Goal: Task Accomplishment & Management: Complete application form

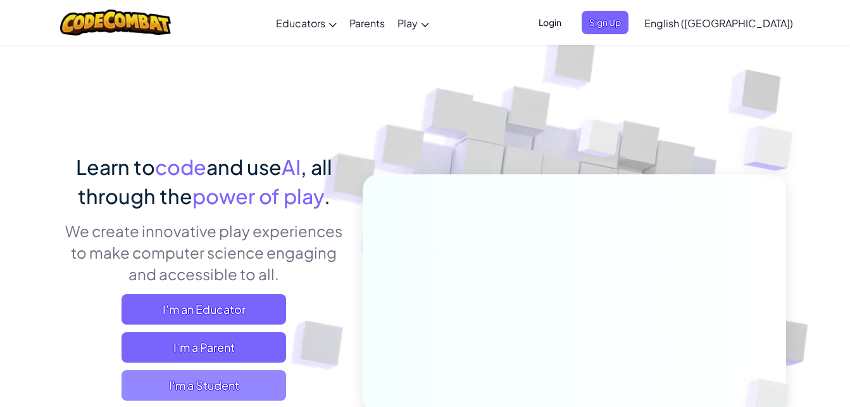
click at [272, 379] on span "I'm a Student" at bounding box center [204, 385] width 165 height 30
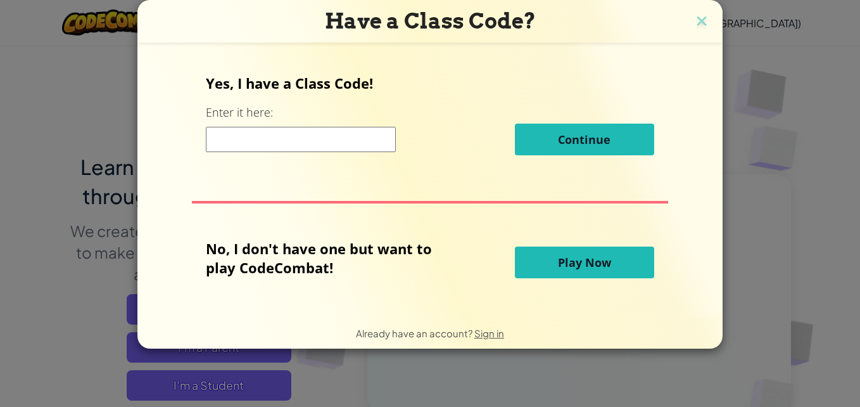
drag, startPoint x: 289, startPoint y: 132, endPoint x: 279, endPoint y: 132, distance: 10.2
click at [283, 133] on input at bounding box center [301, 139] width 190 height 25
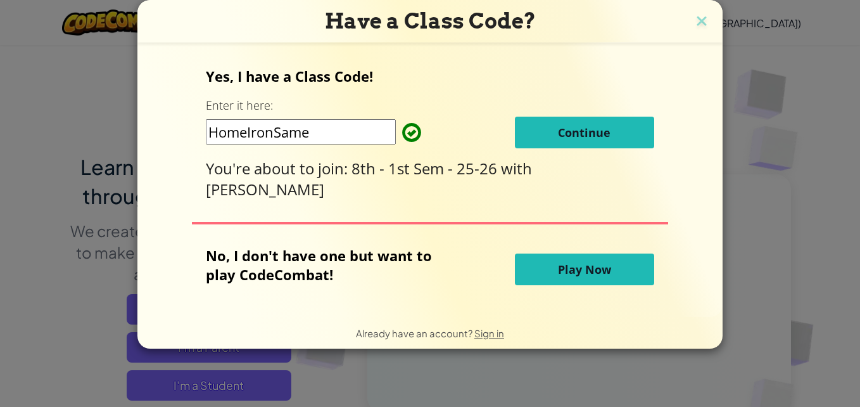
type input "HomeIronSame"
click at [441, 116] on div "Yes, I have a Class Code! Enter it here: HomeIronSame Continue You're about to …" at bounding box center [430, 132] width 448 height 133
click at [521, 140] on button "Continue" at bounding box center [584, 133] width 139 height 32
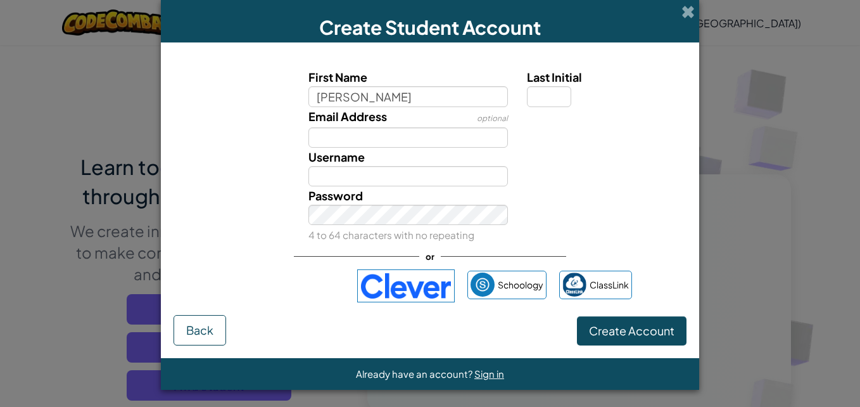
type input "Jackson"
drag, startPoint x: 562, startPoint y: 91, endPoint x: 574, endPoint y: 92, distance: 12.1
click at [562, 91] on input "Last Initial" at bounding box center [549, 96] width 44 height 20
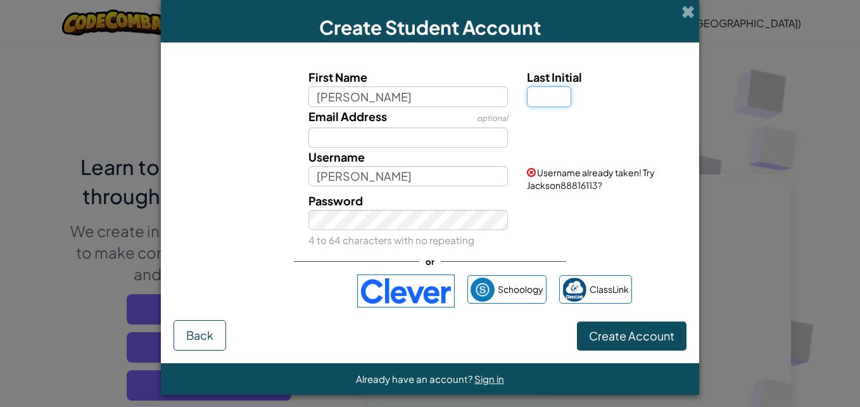
type input "R"
type input "E"
type input "JacksonE"
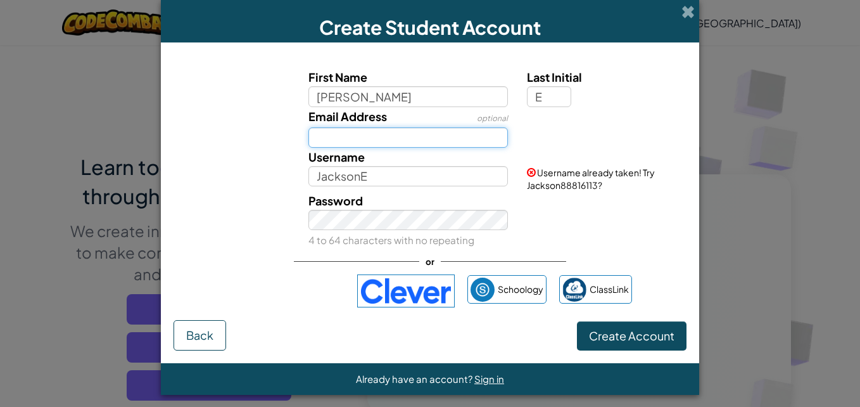
click at [451, 132] on input "Email Address" at bounding box center [408, 137] width 200 height 20
type input "116396@paulding.k12.ga.us"
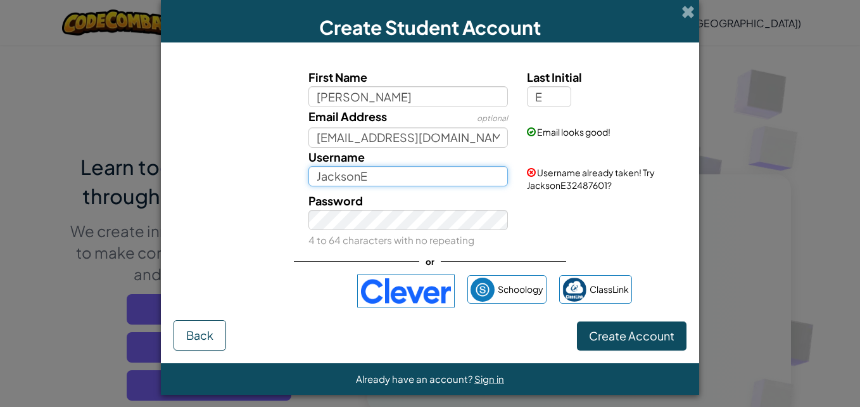
click at [381, 170] on input "JacksonE" at bounding box center [408, 176] width 200 height 20
type input "J"
type input "Sillyhotdog42"
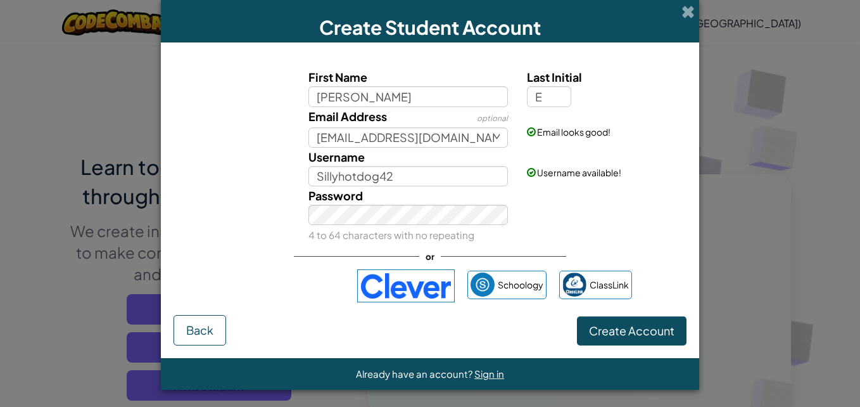
click at [225, 203] on div "Password 4 to 64 characters with no repeating" at bounding box center [430, 215] width 526 height 58
click at [343, 240] on small "4 to 64 characters with no repeating" at bounding box center [391, 235] width 166 height 12
drag, startPoint x: 343, startPoint y: 240, endPoint x: 322, endPoint y: 234, distance: 21.8
click at [322, 234] on small "4 to 64 characters with no repeating" at bounding box center [391, 235] width 166 height 12
drag, startPoint x: 322, startPoint y: 234, endPoint x: 254, endPoint y: 224, distance: 68.4
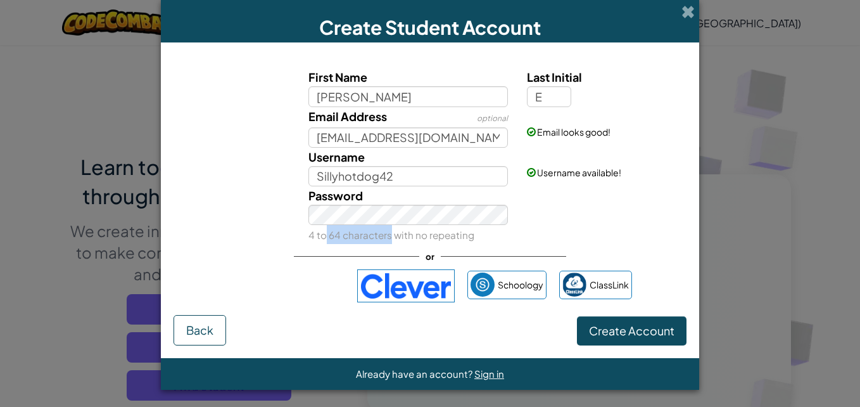
click at [254, 224] on div "Password 4 to 64 characters with no repeating" at bounding box center [430, 215] width 526 height 58
click at [363, 284] on img at bounding box center [406, 285] width 98 height 33
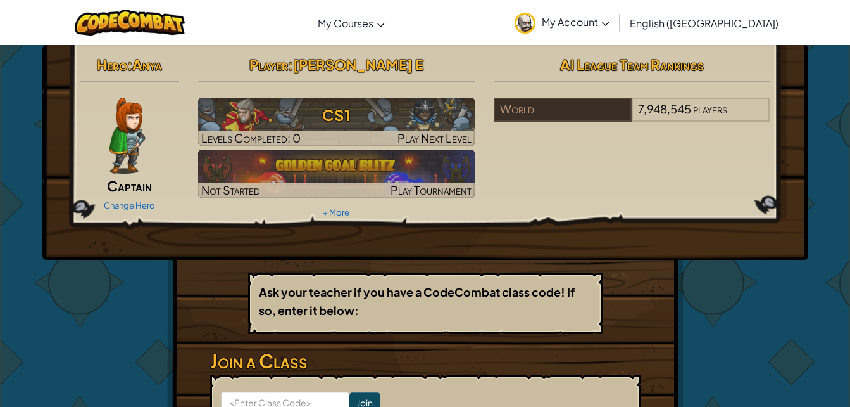
click at [118, 149] on img at bounding box center [127, 136] width 36 height 76
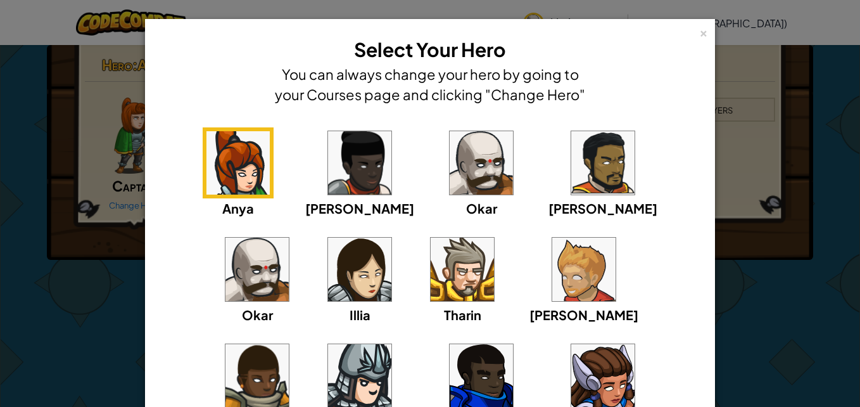
click at [66, 164] on div "× Select Your Hero You can always change your hero by going to your Courses pag…" at bounding box center [430, 203] width 860 height 407
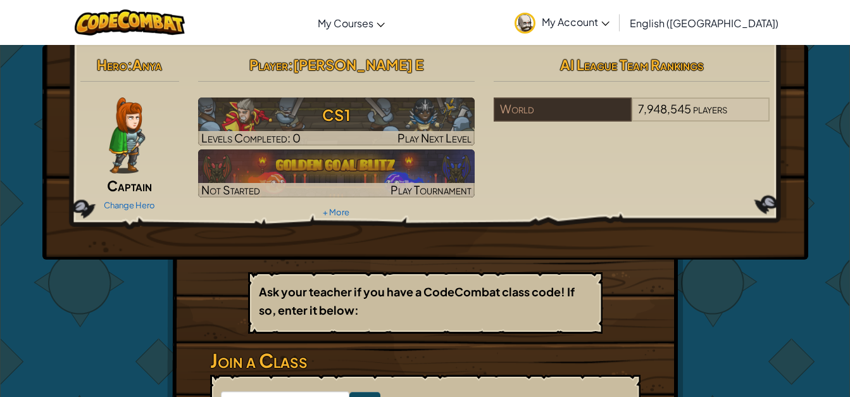
drag, startPoint x: 66, startPoint y: 164, endPoint x: 70, endPoint y: 122, distance: 42.6
click at [51, 118] on div "Hero : Anya Captain Change Hero Player : [PERSON_NAME] E CS1 Levels Completed: …" at bounding box center [425, 152] width 766 height 215
drag, startPoint x: 100, startPoint y: 124, endPoint x: 114, endPoint y: 127, distance: 14.3
click at [114, 127] on div at bounding box center [127, 136] width 94 height 76
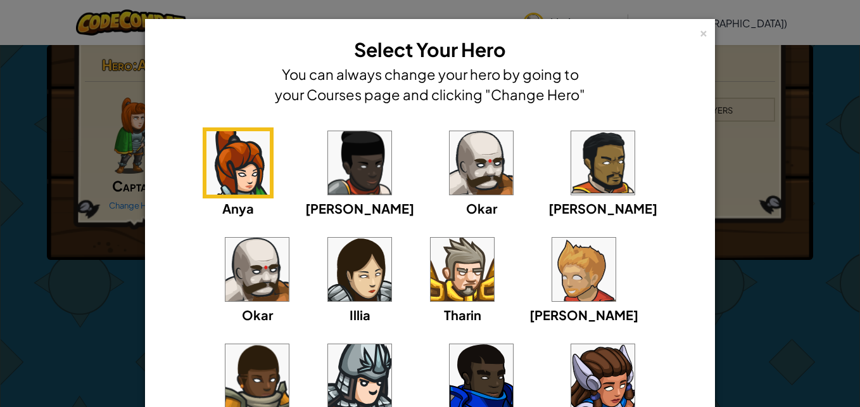
click at [431, 279] on img at bounding box center [462, 268] width 63 height 63
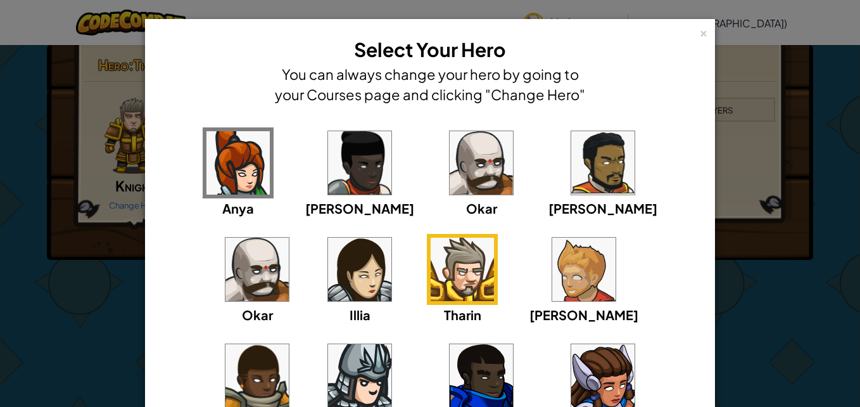
click at [431, 271] on img at bounding box center [462, 268] width 63 height 63
click at [450, 157] on img at bounding box center [481, 162] width 63 height 63
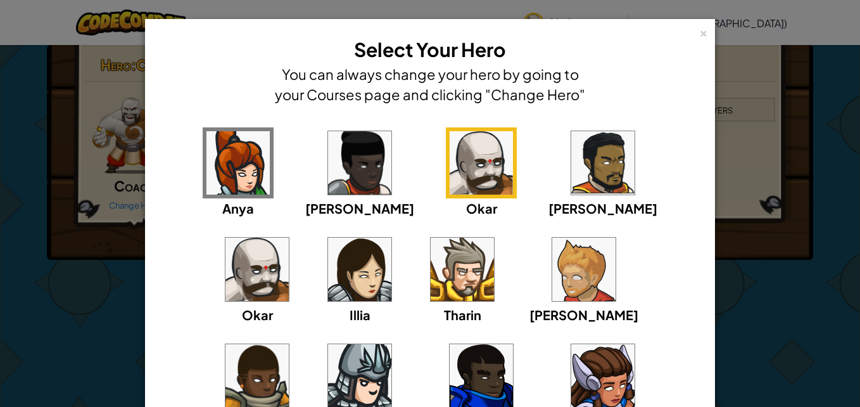
scroll to position [139, 0]
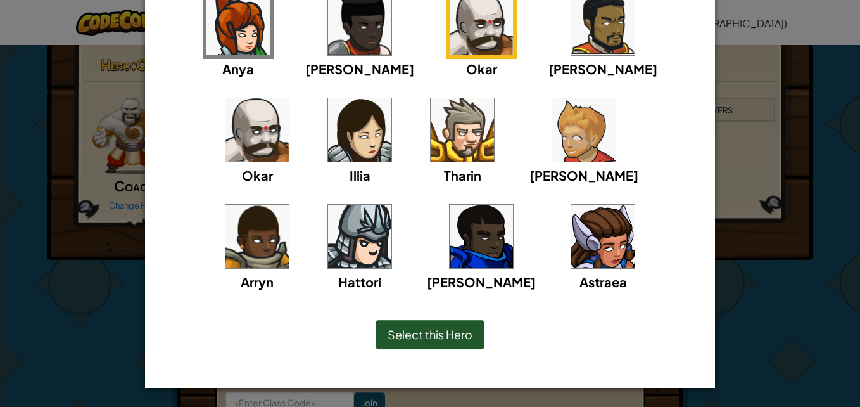
click at [391, 205] on img at bounding box center [359, 236] width 63 height 63
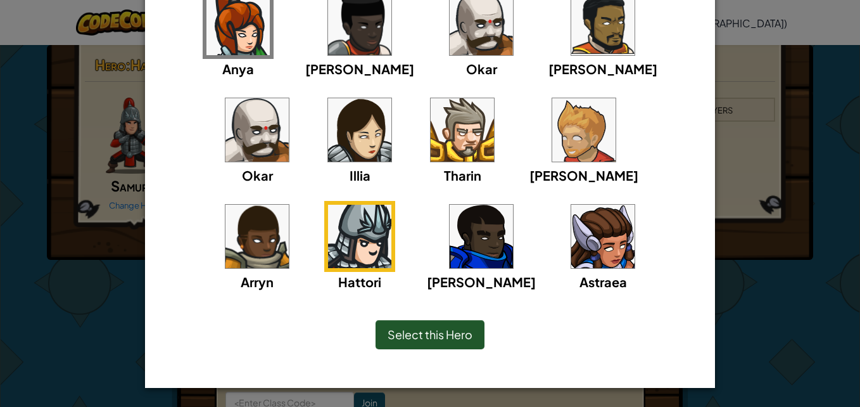
scroll to position [0, 0]
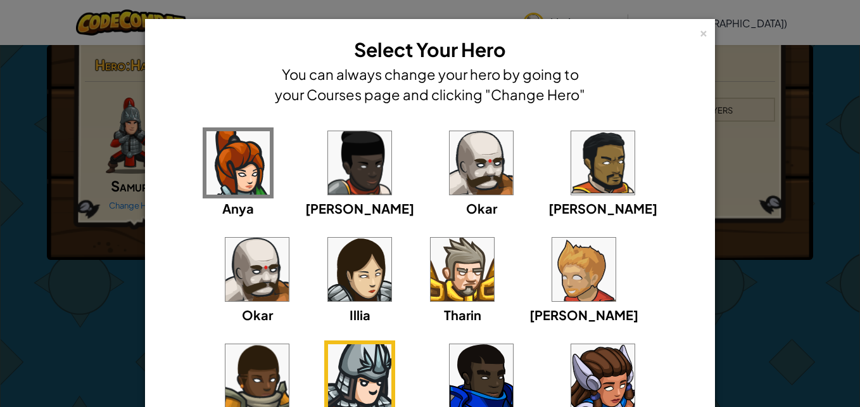
click at [289, 237] on img at bounding box center [256, 268] width 63 height 63
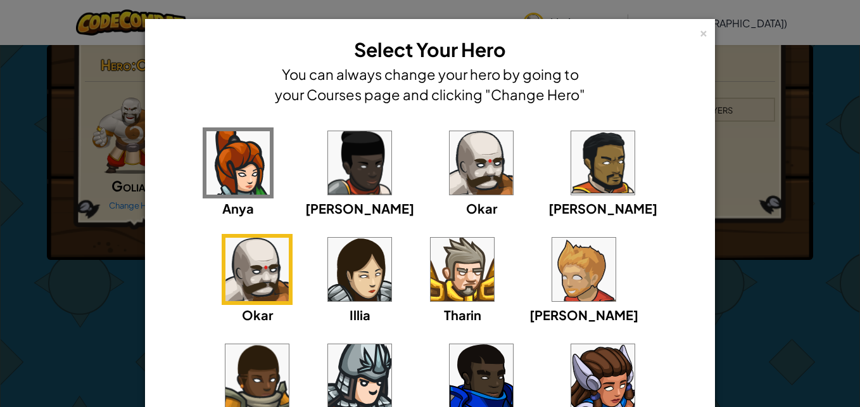
click at [450, 187] on img at bounding box center [481, 162] width 63 height 63
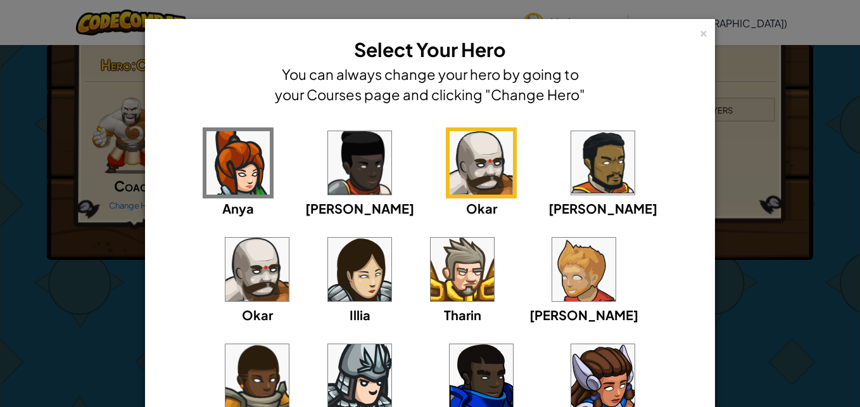
click at [289, 237] on img at bounding box center [256, 268] width 63 height 63
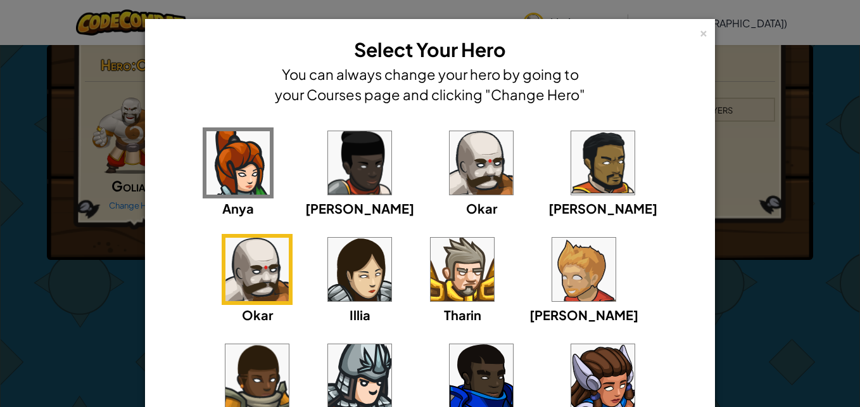
click at [452, 165] on img at bounding box center [481, 162] width 63 height 63
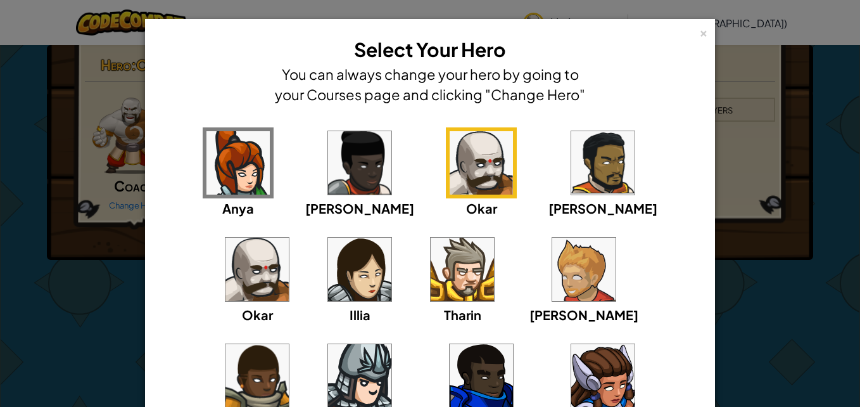
click at [289, 237] on img at bounding box center [256, 268] width 63 height 63
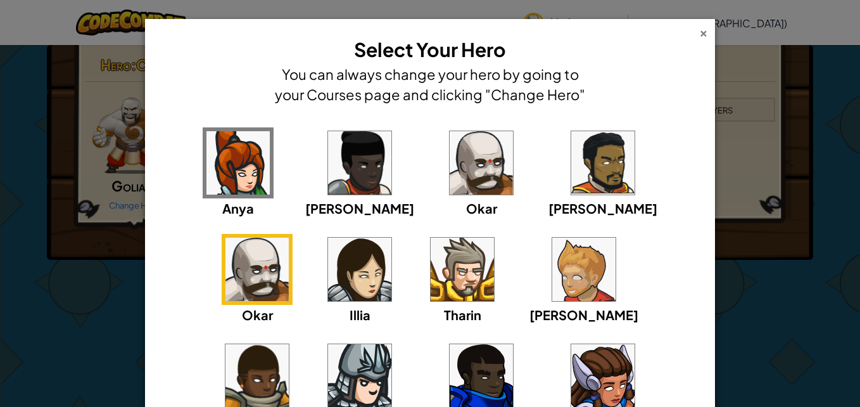
click at [702, 27] on div "×" at bounding box center [703, 31] width 9 height 13
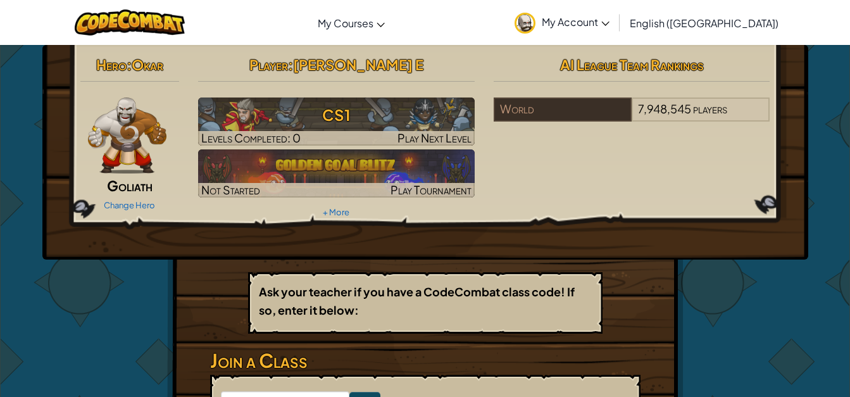
click at [136, 120] on img at bounding box center [127, 136] width 79 height 76
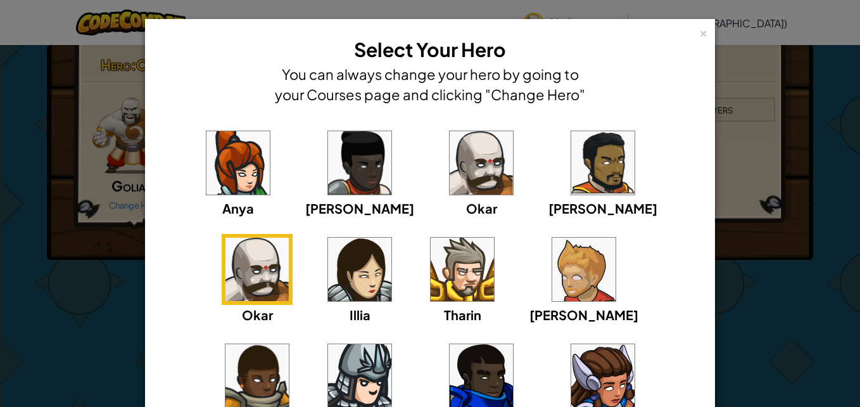
click at [450, 152] on img at bounding box center [481, 162] width 63 height 63
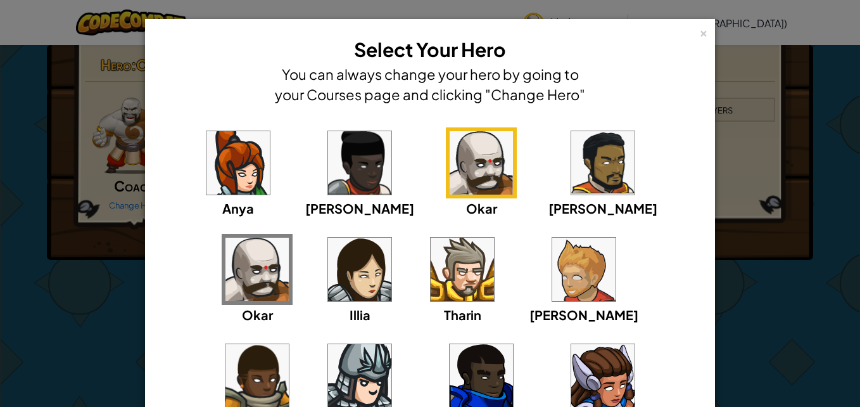
click at [689, 32] on div "× Select Your Hero You can always change your hero by going to your Courses pag…" at bounding box center [430, 70] width 556 height 89
click at [717, 30] on div "× Select Your Hero You can always change your hero by going to your Courses pag…" at bounding box center [430, 203] width 860 height 407
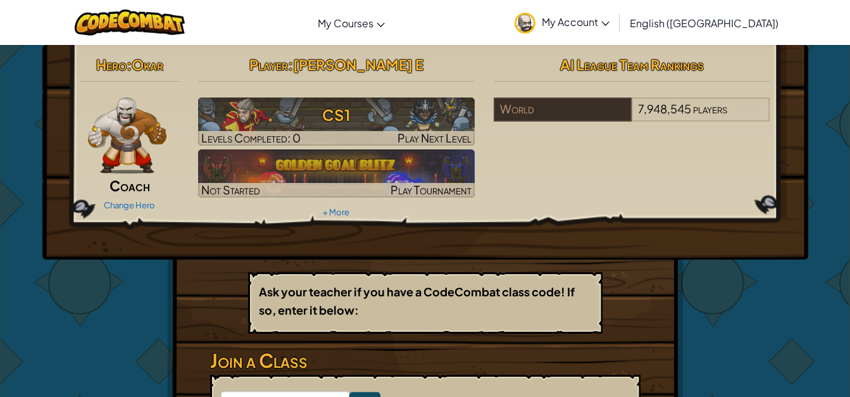
click at [126, 135] on img at bounding box center [127, 136] width 79 height 76
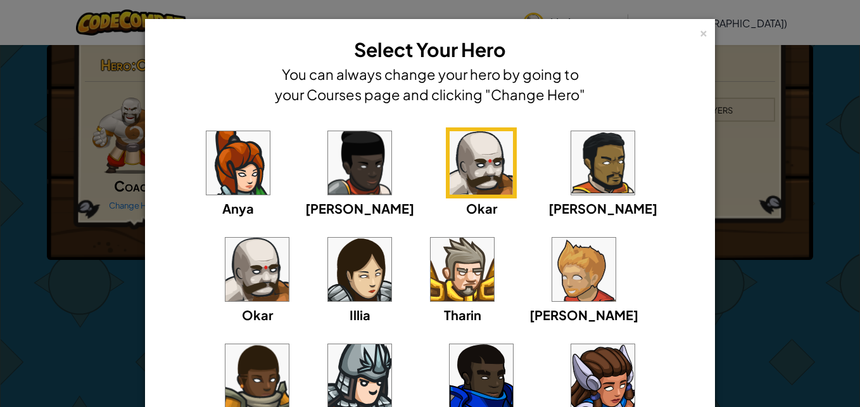
click at [289, 237] on img at bounding box center [256, 268] width 63 height 63
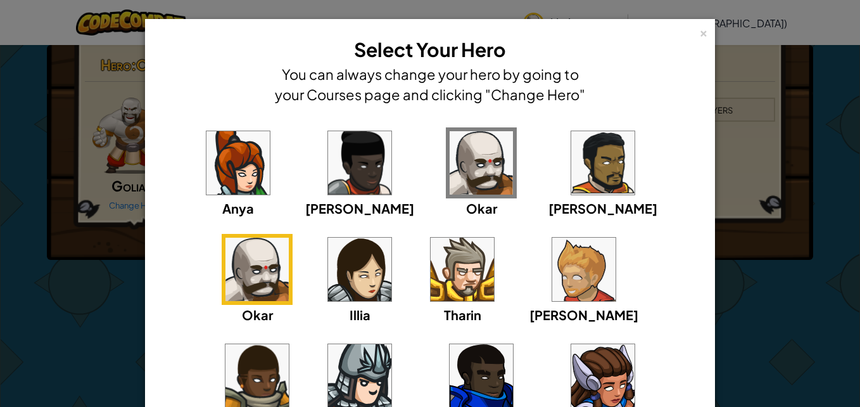
click at [431, 291] on img at bounding box center [462, 268] width 63 height 63
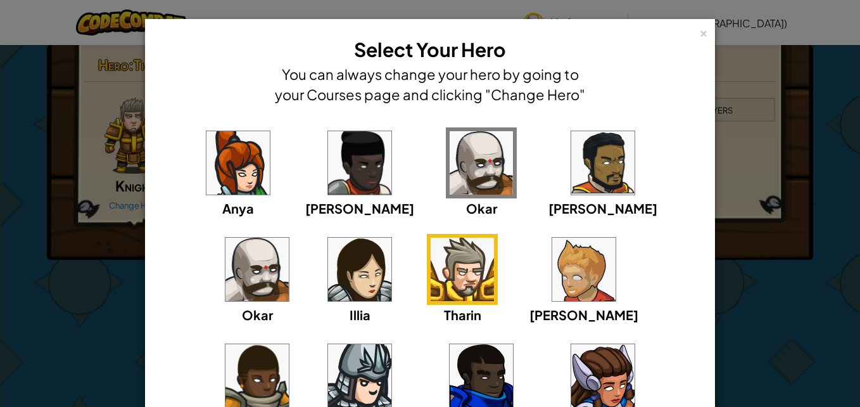
drag, startPoint x: 612, startPoint y: 117, endPoint x: 616, endPoint y: 137, distance: 21.2
click at [612, 117] on div "[PERSON_NAME] [PERSON_NAME] [PERSON_NAME] Arryn [PERSON_NAME]" at bounding box center [430, 271] width 556 height 313
click at [289, 237] on img at bounding box center [256, 268] width 63 height 63
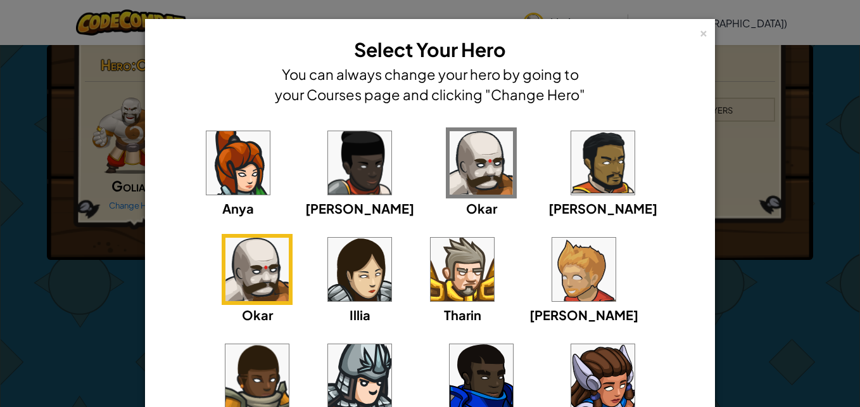
click at [688, 34] on div "× Select Your Hero You can always change your hero by going to your Courses pag…" at bounding box center [430, 70] width 556 height 89
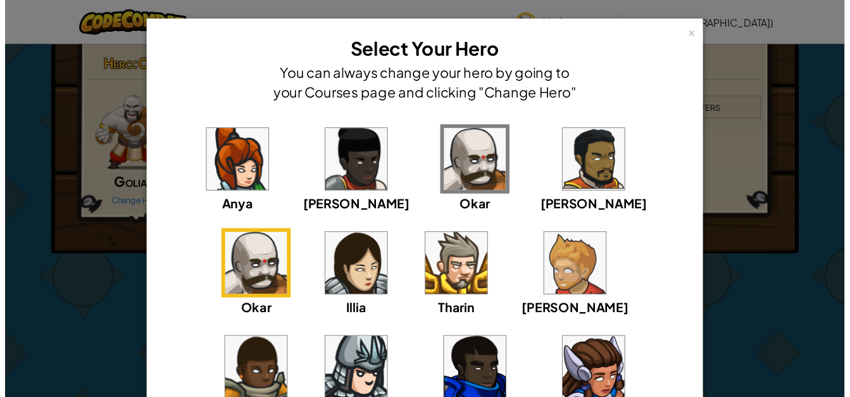
scroll to position [139, 0]
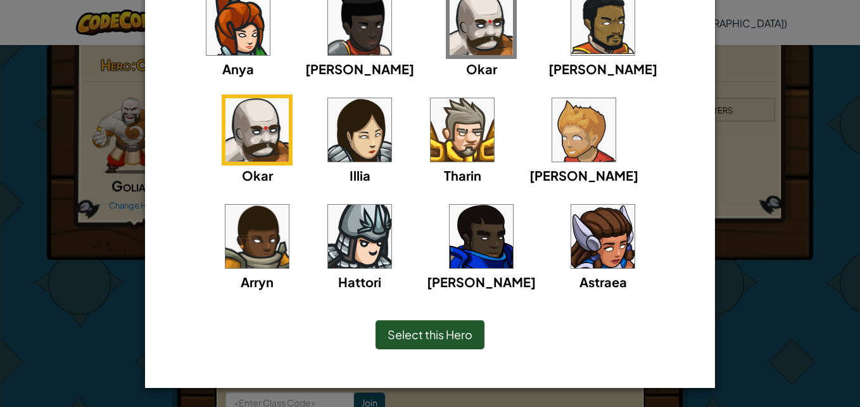
click at [450, 325] on div "Select this Hero" at bounding box center [430, 334] width 109 height 29
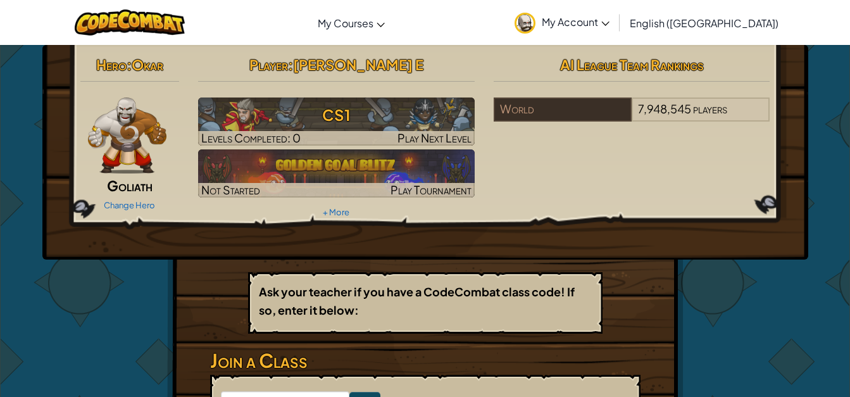
drag, startPoint x: 147, startPoint y: 310, endPoint x: 53, endPoint y: 296, distance: 95.3
click at [53, 296] on div "Hero : [PERSON_NAME] Change Hero Player : [PERSON_NAME] E CS1 Levels Completed:…" at bounding box center [425, 278] width 850 height 468
click at [160, 65] on span "Okar" at bounding box center [148, 65] width 32 height 18
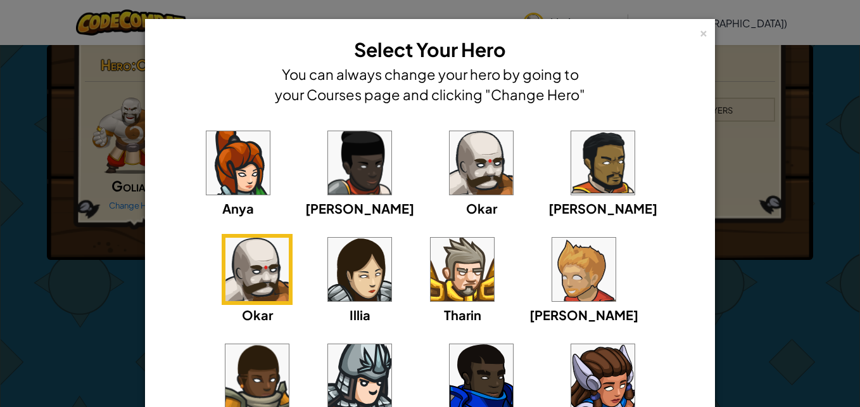
click at [79, 349] on div "× Select Your Hero You can always change your hero by going to your Courses pag…" at bounding box center [430, 203] width 860 height 407
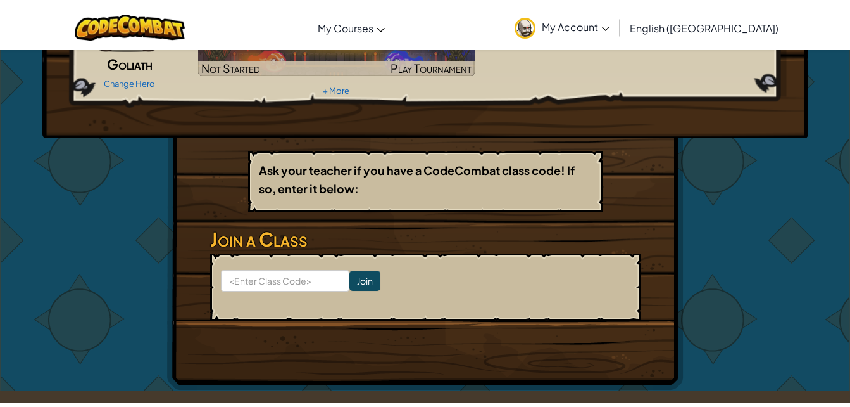
scroll to position [190, 0]
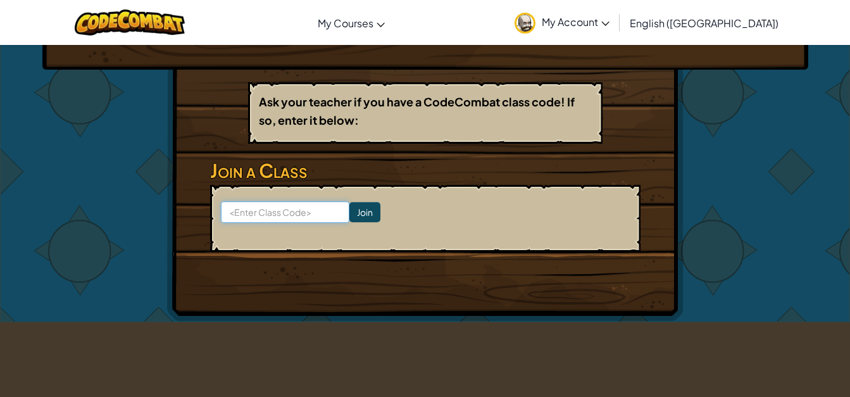
click at [267, 211] on input at bounding box center [285, 212] width 129 height 22
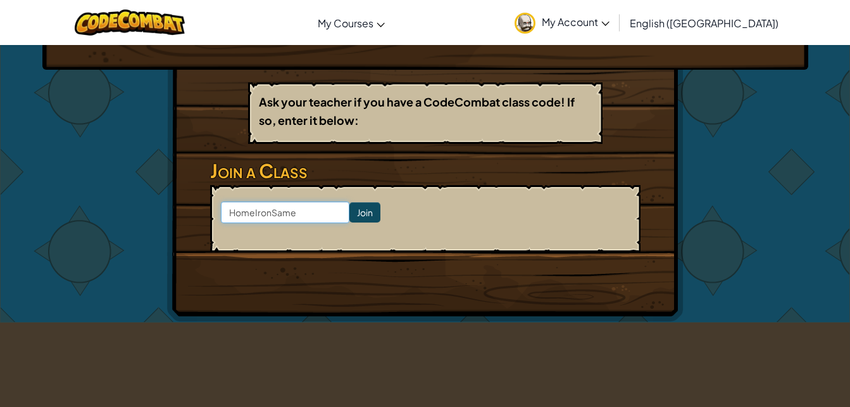
type input "HomeIronSame"
click at [350, 206] on input "Join" at bounding box center [365, 212] width 31 height 20
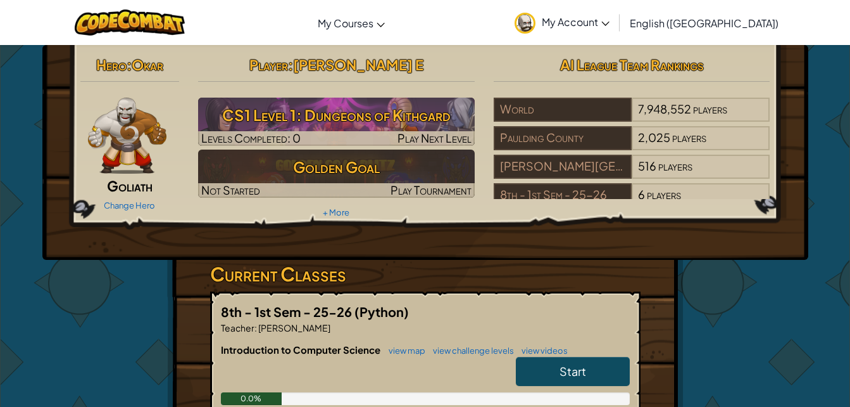
scroll to position [127, 0]
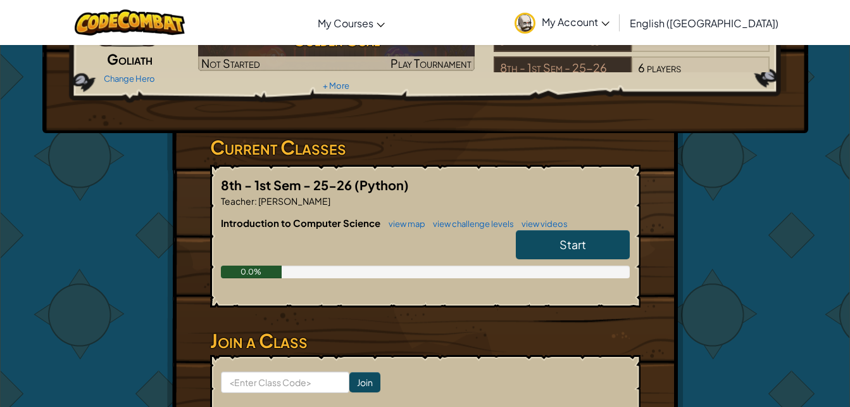
click at [402, 184] on span "(Python)" at bounding box center [382, 185] width 54 height 16
drag, startPoint x: 402, startPoint y: 184, endPoint x: 377, endPoint y: 151, distance: 41.5
click at [377, 151] on h3 "Current Classes" at bounding box center [425, 147] width 431 height 28
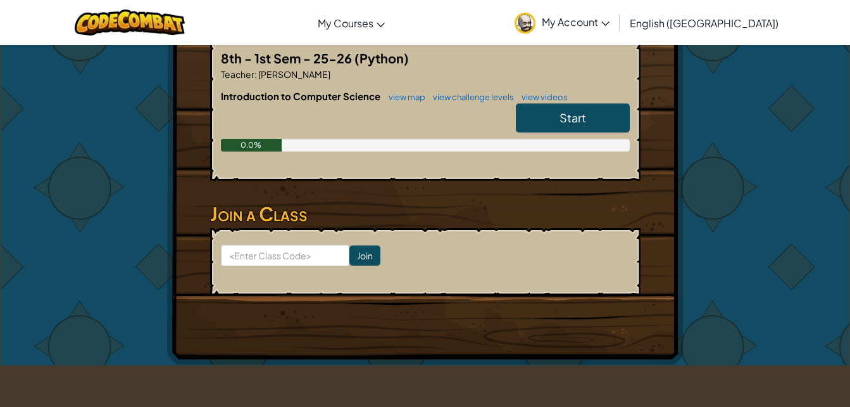
drag, startPoint x: 377, startPoint y: 151, endPoint x: 380, endPoint y: 158, distance: 7.7
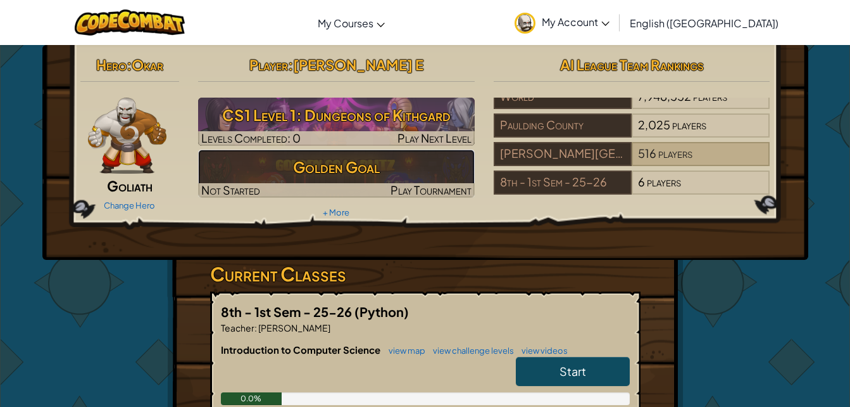
scroll to position [0, 0]
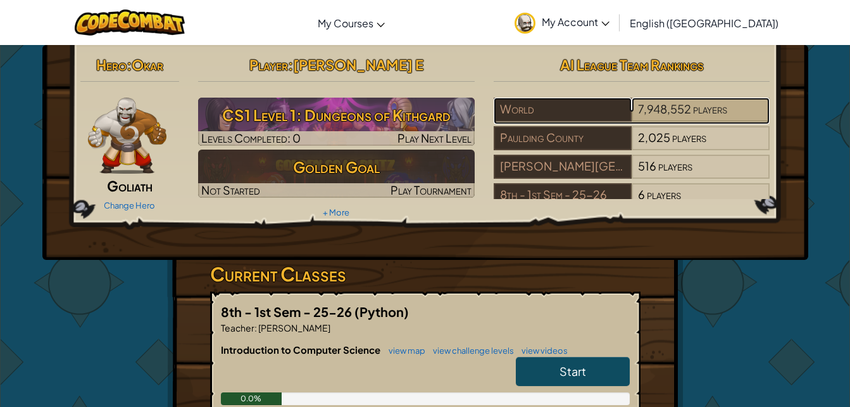
click at [707, 115] on span "players" at bounding box center [710, 108] width 34 height 15
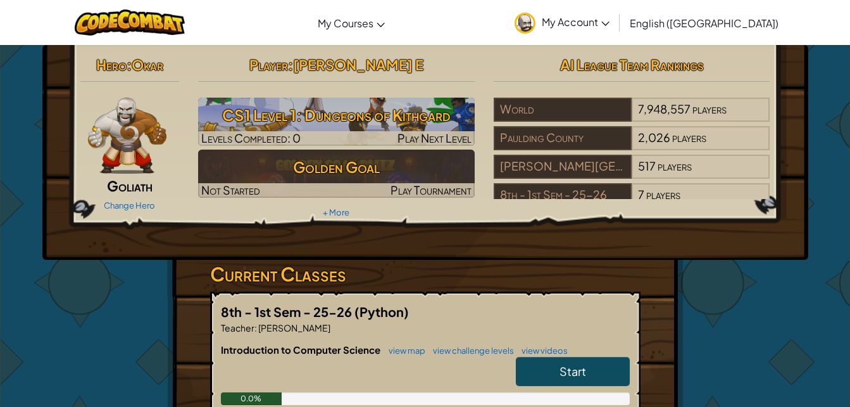
scroll to position [253, 0]
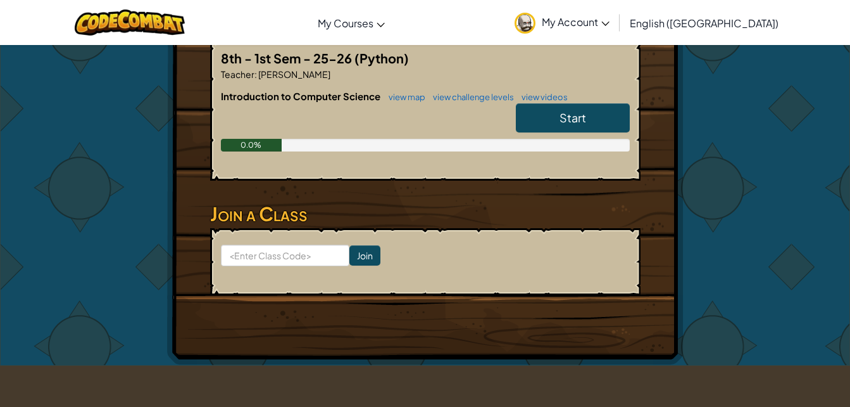
click at [296, 234] on form "Join" at bounding box center [425, 261] width 431 height 67
click at [317, 263] on input at bounding box center [285, 255] width 129 height 22
click at [230, 326] on div "Hero : Okar Goliath Change Hero Player : Jackson E CS1 Level 1: Dungeons of Kit…" at bounding box center [425, 78] width 517 height 573
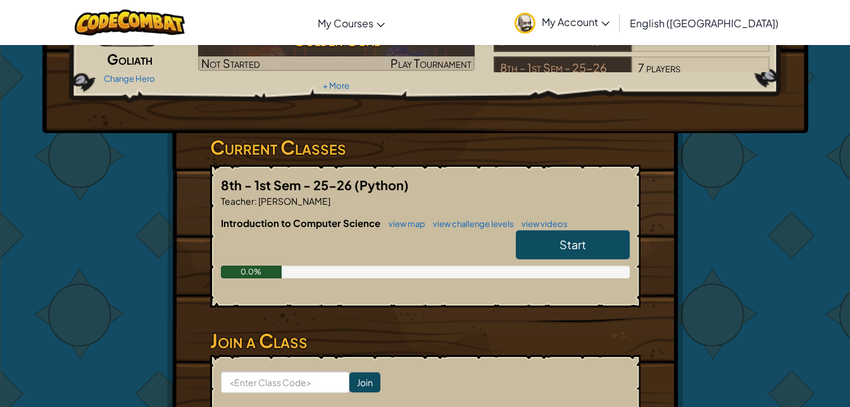
scroll to position [0, 0]
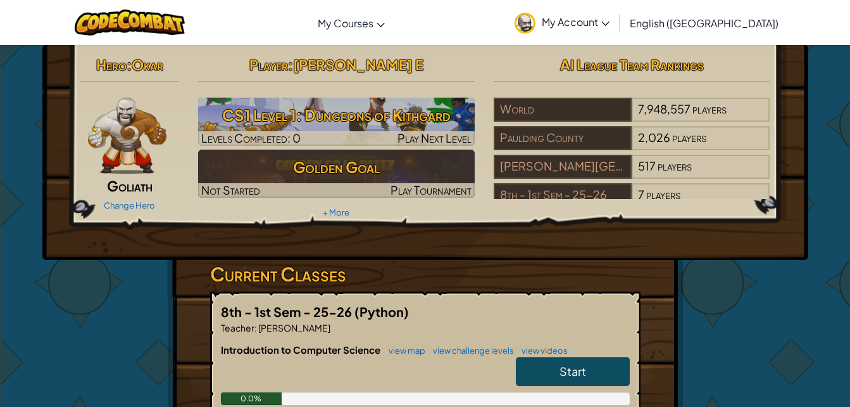
click at [514, 255] on div "Hero : Okar Goliath Change Hero Player : Jackson E CS1 Level 1: Dungeons of Kit…" at bounding box center [425, 152] width 766 height 215
drag, startPoint x: 514, startPoint y: 255, endPoint x: 427, endPoint y: 264, distance: 87.2
click at [427, 264] on h3 "Current Classes" at bounding box center [425, 274] width 431 height 28
drag, startPoint x: 394, startPoint y: 250, endPoint x: 330, endPoint y: 250, distance: 64.0
click at [330, 250] on div "Hero : Okar Goliath Change Hero Player : Jackson E CS1 Level 1: Dungeons of Kit…" at bounding box center [425, 152] width 766 height 215
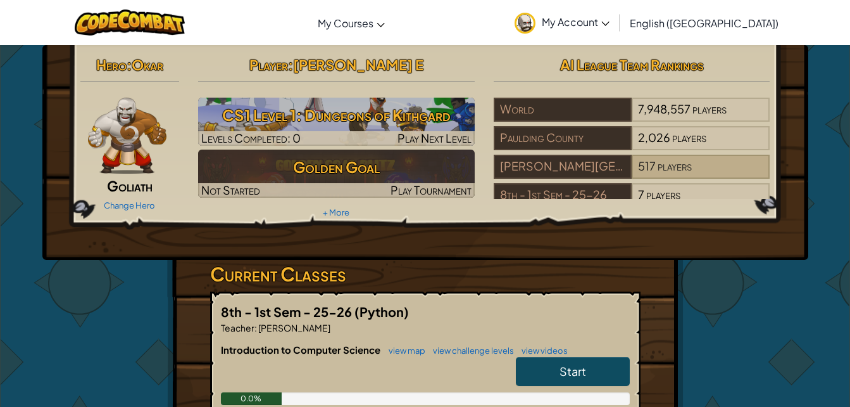
scroll to position [22, 0]
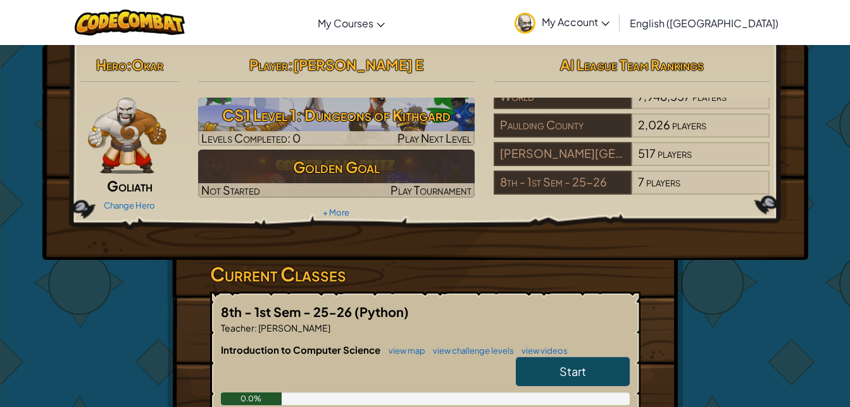
click at [662, 229] on div "Hero : Okar Goliath Change Hero Player : Jackson E CS1 Level 1: Dungeons of Kit…" at bounding box center [425, 152] width 766 height 215
drag, startPoint x: 662, startPoint y: 229, endPoint x: 757, endPoint y: 370, distance: 170.5
click at [757, 370] on div "Hero : Okar Goliath Change Hero Player : Jackson E CS1 Level 1: Dungeons of Kit…" at bounding box center [425, 331] width 741 height 573
click at [610, 23] on span "My Account" at bounding box center [576, 21] width 68 height 13
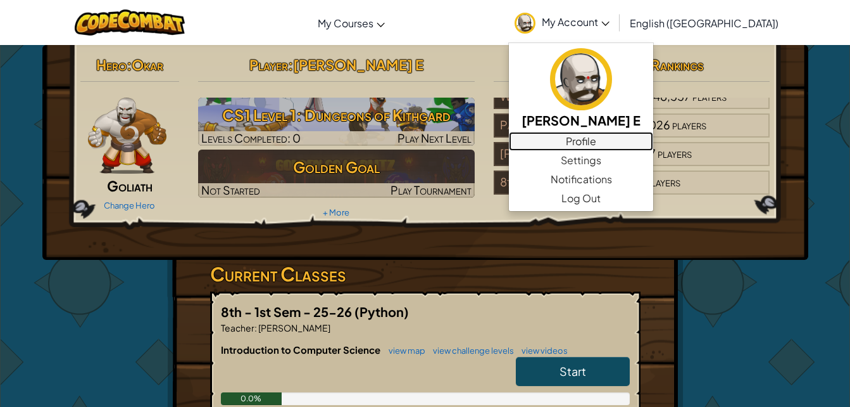
click at [635, 144] on link "Profile" at bounding box center [581, 141] width 144 height 19
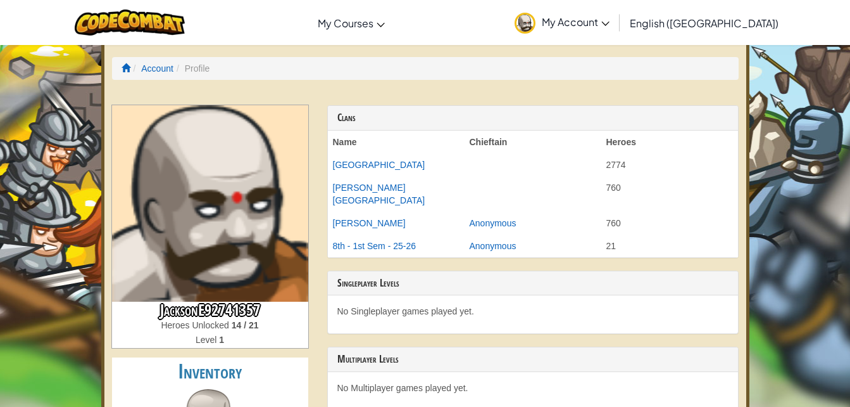
click at [171, 285] on img at bounding box center [210, 203] width 196 height 196
click at [221, 327] on span "Heroes Unlocked" at bounding box center [196, 325] width 70 height 10
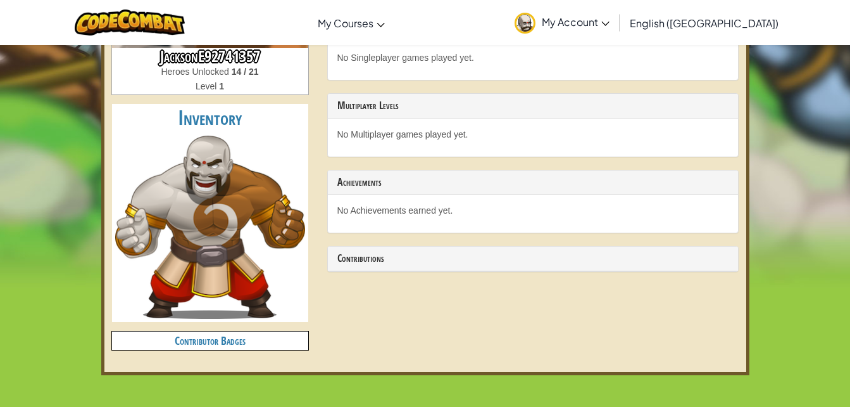
scroll to position [317, 0]
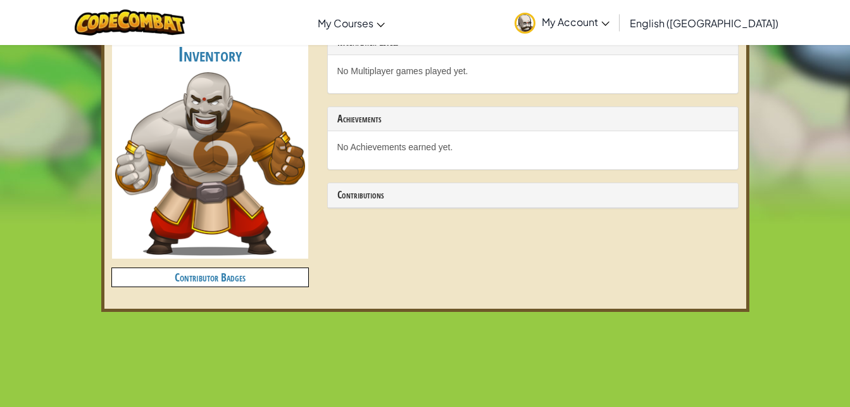
click at [232, 280] on h4 "Contributor Badges" at bounding box center [210, 277] width 196 height 18
click at [202, 183] on img at bounding box center [210, 163] width 190 height 183
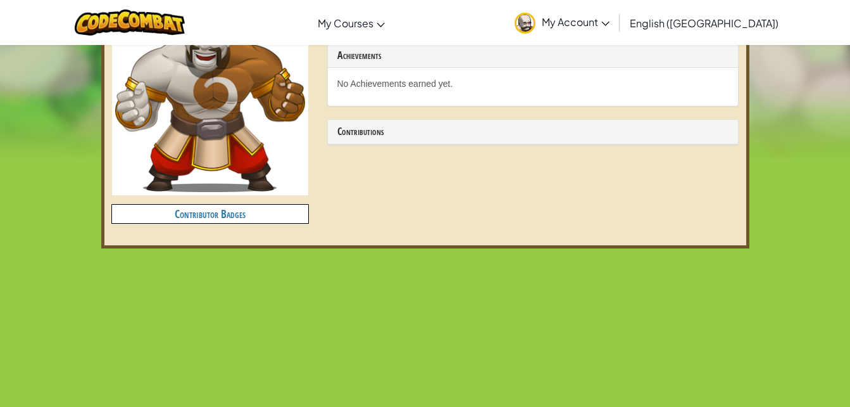
drag, startPoint x: 251, startPoint y: 158, endPoint x: 258, endPoint y: 187, distance: 30.7
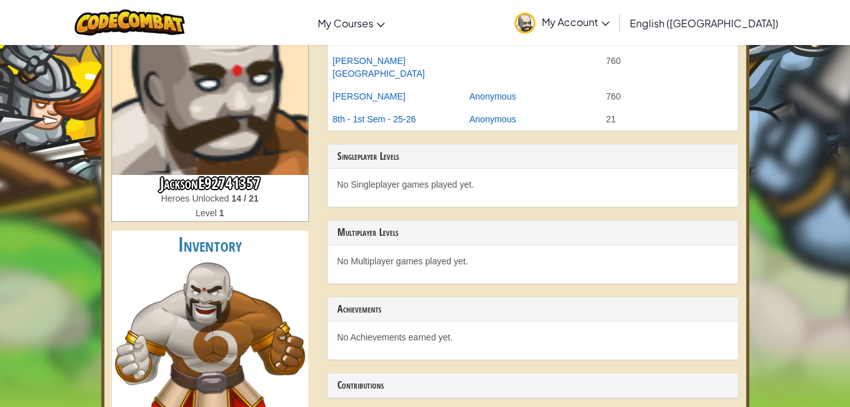
scroll to position [0, 0]
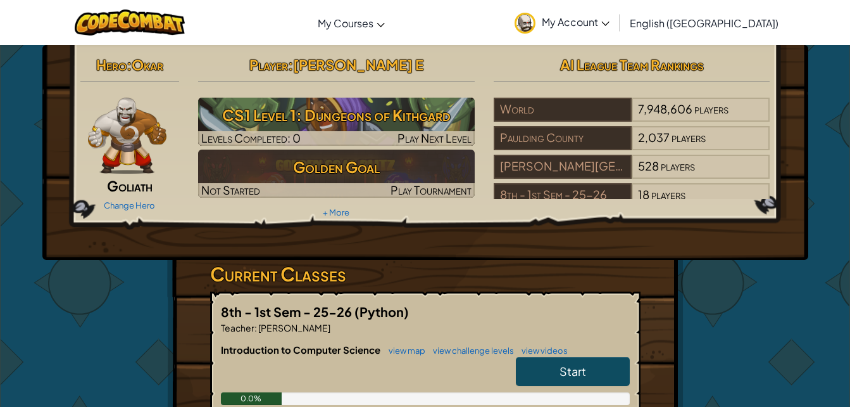
click at [616, 35] on link "My Account" at bounding box center [562, 23] width 108 height 40
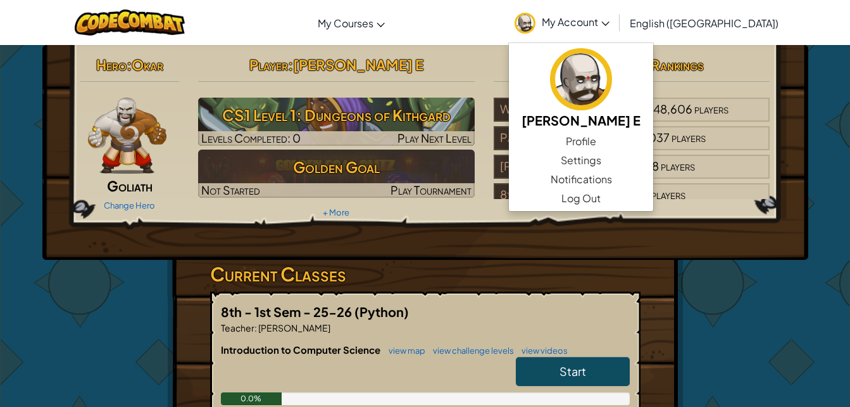
click at [612, 263] on h3 "Current Classes" at bounding box center [425, 274] width 431 height 28
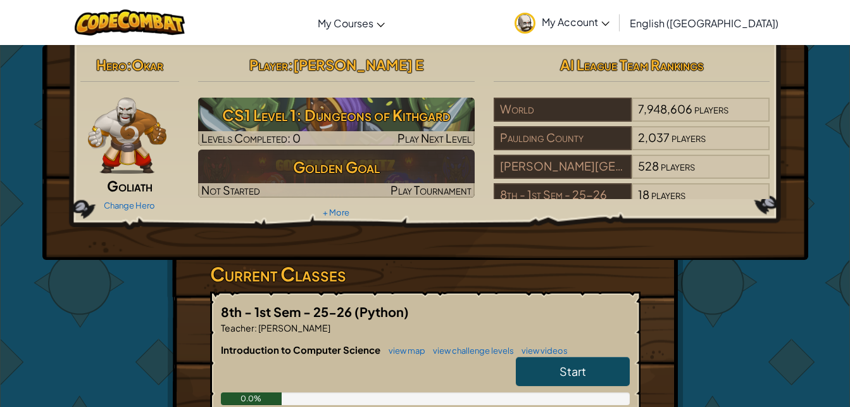
drag, startPoint x: 215, startPoint y: 240, endPoint x: 151, endPoint y: 266, distance: 69.0
click at [151, 266] on div "Hero : Okar Goliath Change Hero Player : Jackson E CS1 Level 1: Dungeons of Kit…" at bounding box center [425, 331] width 741 height 573
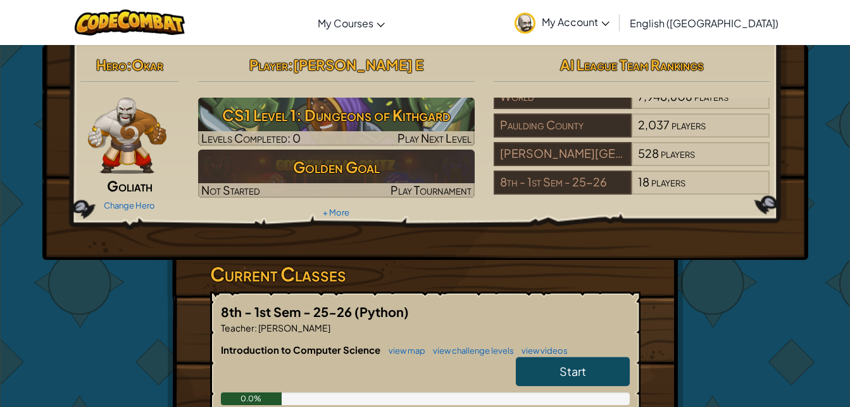
click at [602, 257] on div "Hero : Okar Goliath Change Hero Player : Jackson E CS1 Level 1: Dungeons of Kit…" at bounding box center [425, 152] width 766 height 215
drag, startPoint x: 602, startPoint y: 257, endPoint x: 578, endPoint y: 265, distance: 25.2
click at [578, 265] on h3 "Current Classes" at bounding box center [425, 274] width 431 height 28
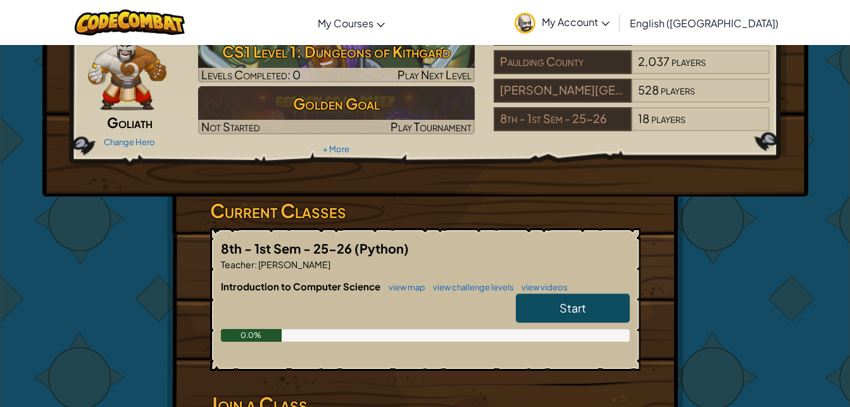
scroll to position [0, 0]
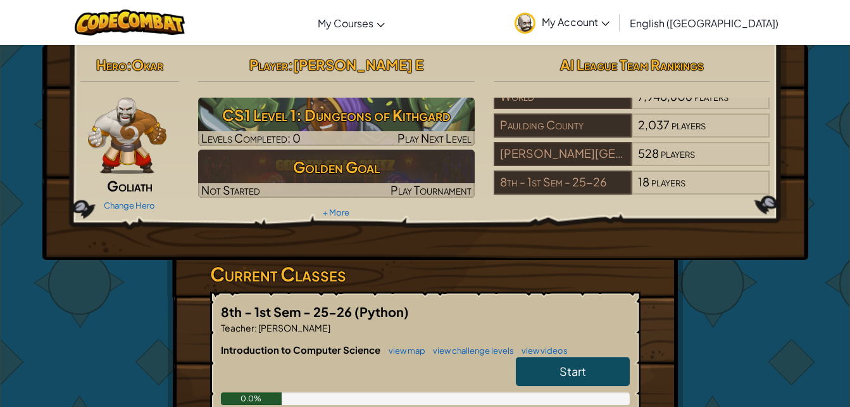
drag, startPoint x: 584, startPoint y: 244, endPoint x: 523, endPoint y: 245, distance: 61.4
click at [523, 245] on div "Hero : Okar Goliath Change Hero Player : Jackson E CS1 Level 1: Dungeons of Kit…" at bounding box center [425, 152] width 766 height 215
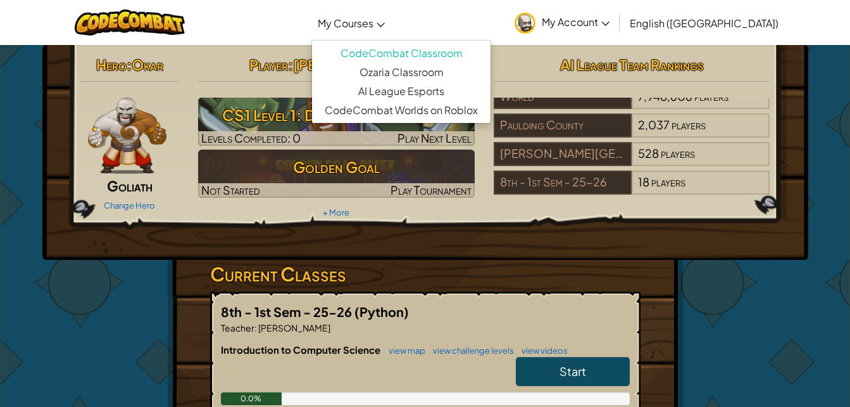
click at [391, 15] on link "My Courses" at bounding box center [352, 23] width 80 height 34
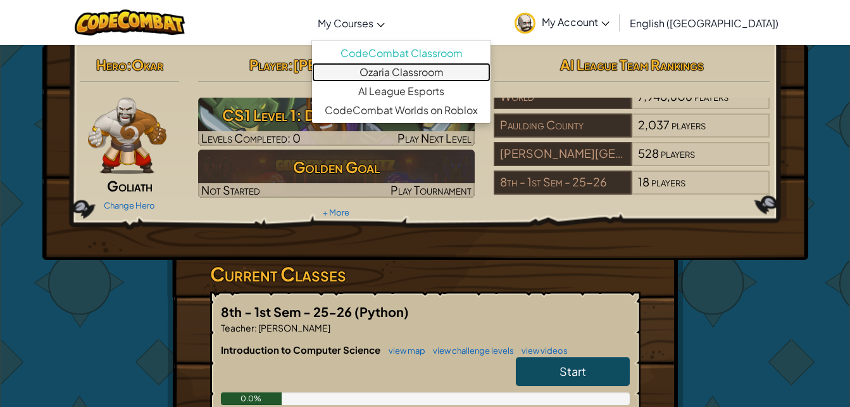
click at [465, 67] on link "Ozaria Classroom" at bounding box center [401, 72] width 179 height 19
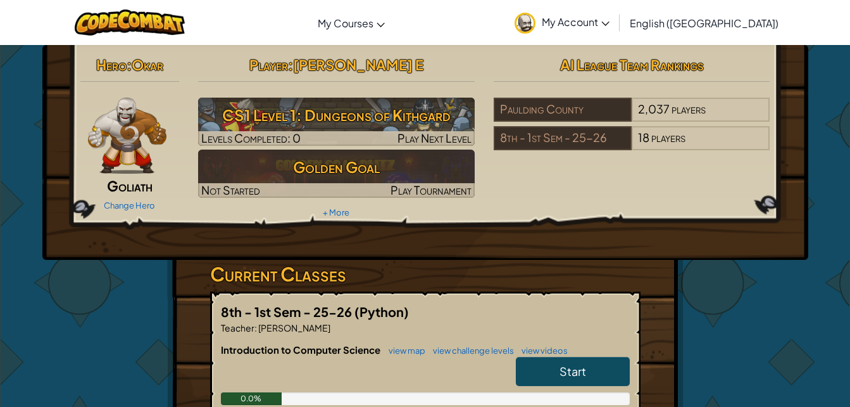
click at [463, 75] on h2 "Player : Jackson E" at bounding box center [336, 64] width 277 height 27
drag, startPoint x: 463, startPoint y: 75, endPoint x: 431, endPoint y: 63, distance: 33.7
click at [431, 63] on h2 "Player : Jackson E" at bounding box center [336, 64] width 277 height 27
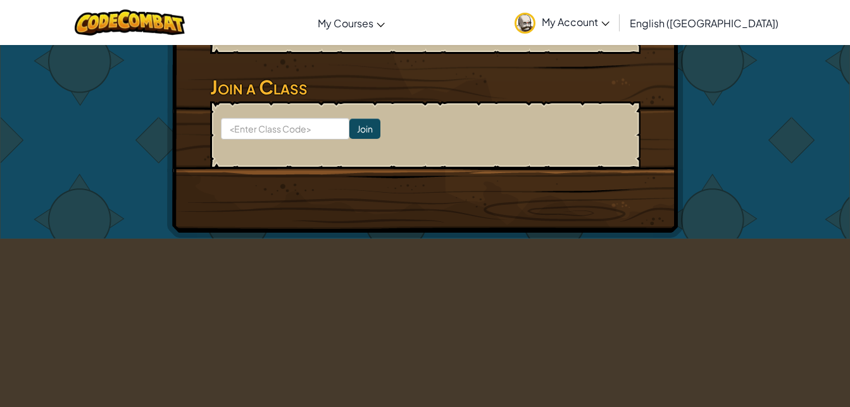
scroll to position [63, 0]
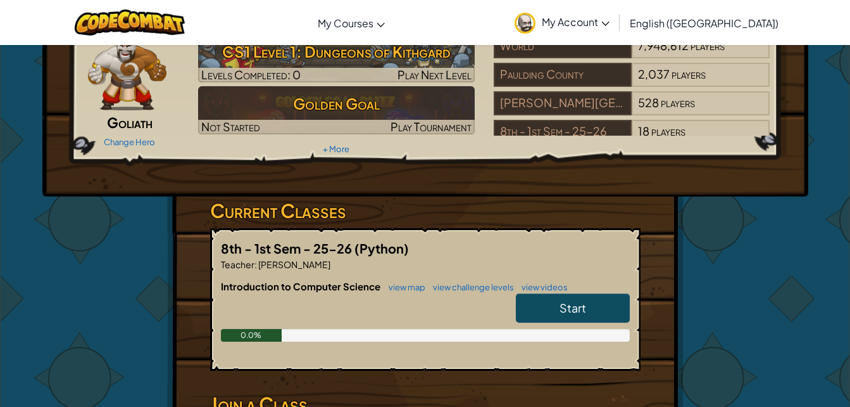
click at [571, 233] on div "8th - 1st Sem - 25-26 (Python) Teacher : Stacie Graves Introduction to Computer…" at bounding box center [425, 299] width 431 height 142
drag, startPoint x: 571, startPoint y: 233, endPoint x: 488, endPoint y: 213, distance: 84.6
click at [488, 213] on h3 "Current Classes" at bounding box center [425, 210] width 431 height 28
click at [536, 308] on link "Start" at bounding box center [573, 307] width 114 height 29
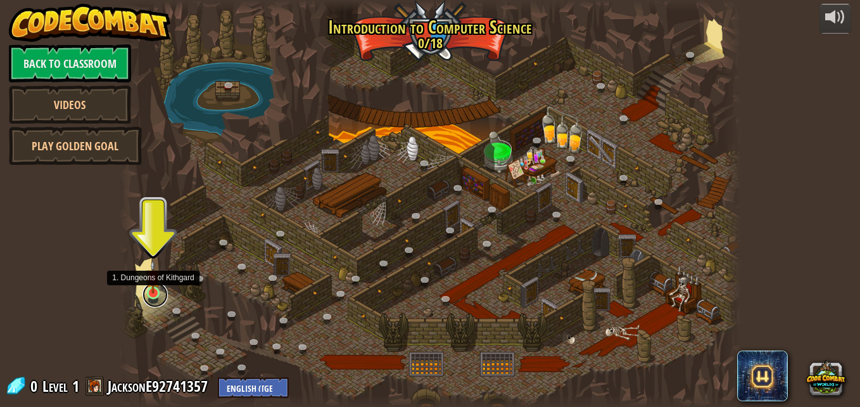
click at [156, 298] on link at bounding box center [154, 294] width 25 height 25
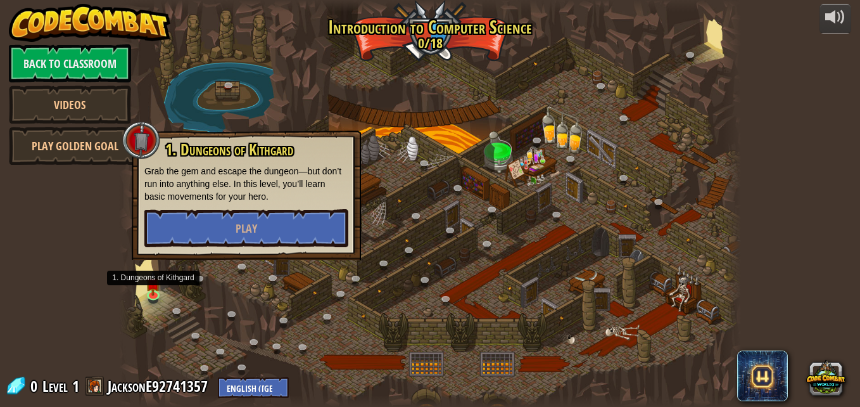
click at [103, 381] on span at bounding box center [94, 385] width 19 height 19
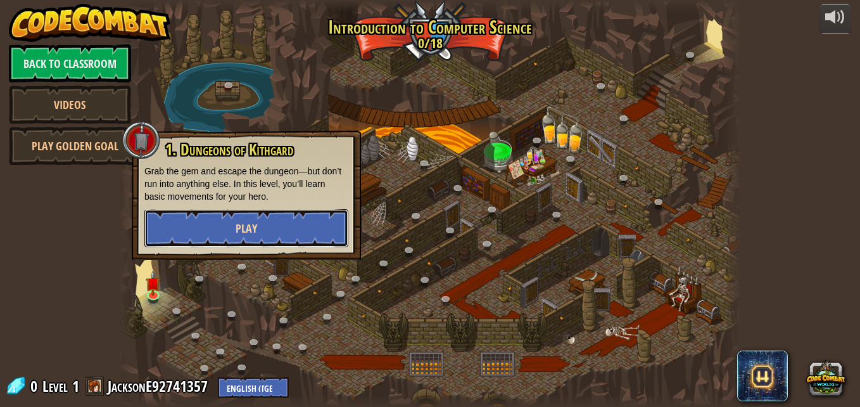
click at [242, 225] on span "Play" at bounding box center [247, 228] width 22 height 16
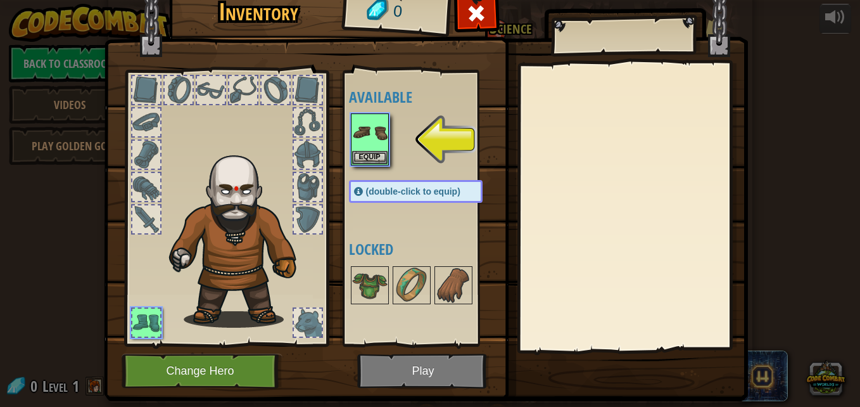
drag, startPoint x: 242, startPoint y: 217, endPoint x: 257, endPoint y: 267, distance: 52.9
click at [257, 267] on img at bounding box center [240, 235] width 155 height 184
click at [374, 167] on div at bounding box center [428, 139] width 159 height 56
click at [375, 145] on img at bounding box center [369, 132] width 35 height 35
click at [375, 161] on button "Equip" at bounding box center [369, 156] width 35 height 13
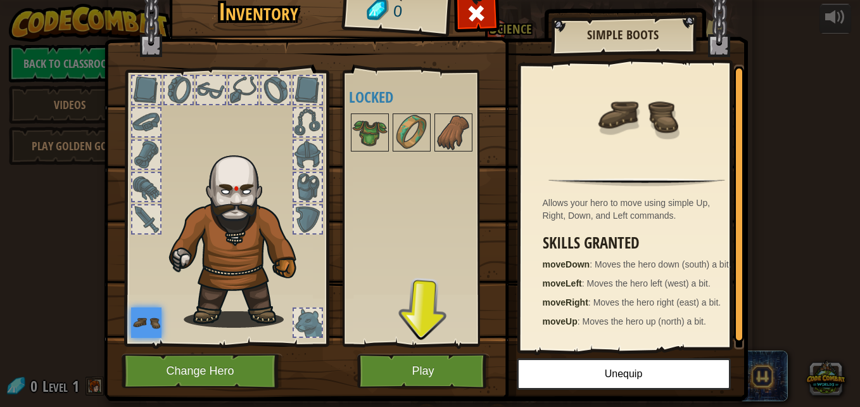
drag, startPoint x: 270, startPoint y: 186, endPoint x: 237, endPoint y: 276, distance: 95.8
click at [237, 276] on img at bounding box center [240, 235] width 155 height 184
click at [212, 372] on button "Change Hero" at bounding box center [202, 370] width 161 height 35
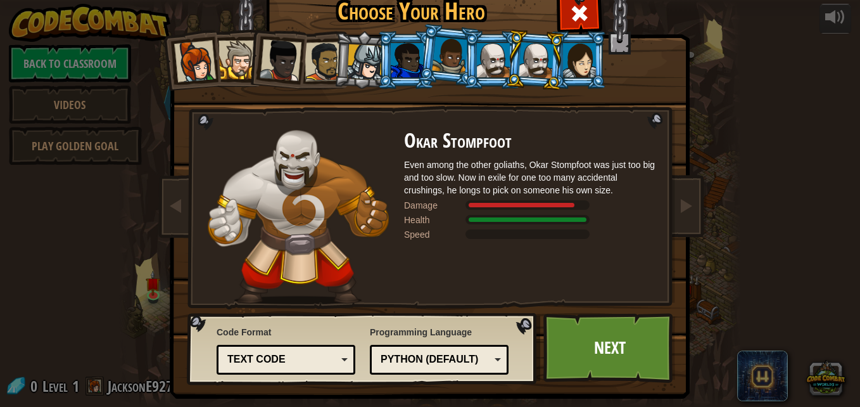
click at [293, 357] on div "Text code" at bounding box center [282, 359] width 110 height 15
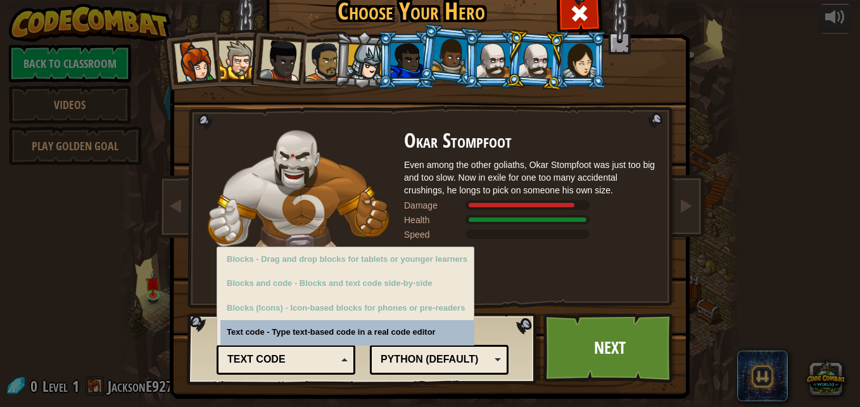
click at [294, 357] on div "Text code" at bounding box center [282, 359] width 110 height 15
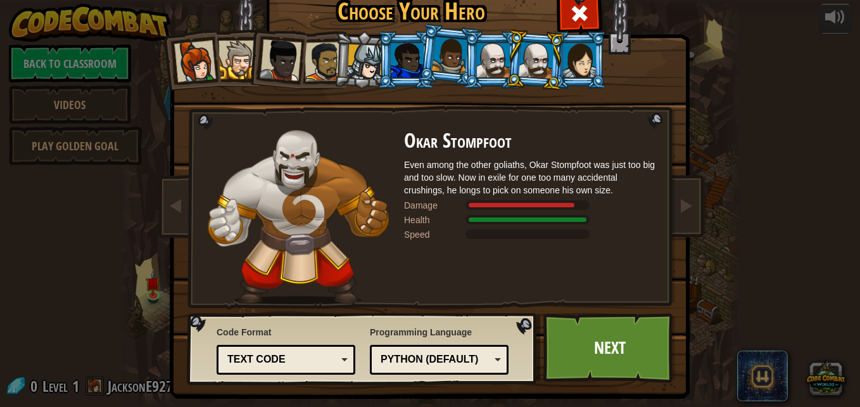
click at [401, 375] on div "Programming Language Python (Default) JavaScript Lua C++ Java (Experimental) Py…" at bounding box center [439, 349] width 139 height 55
click at [398, 361] on div "Python (Default)" at bounding box center [436, 359] width 110 height 15
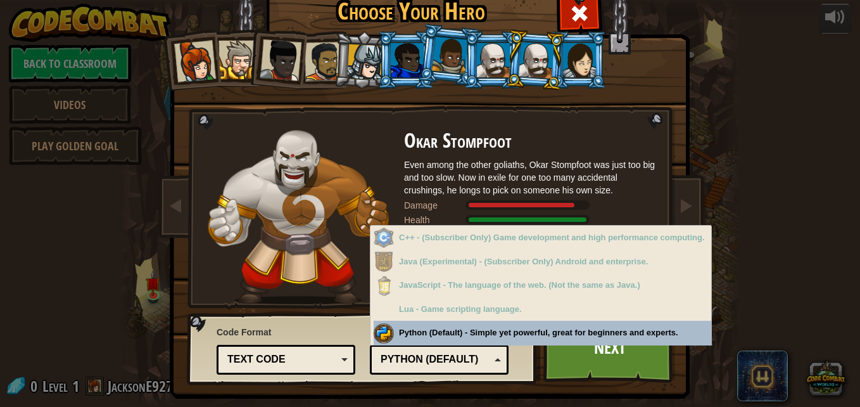
click at [398, 361] on div "Python (Default)" at bounding box center [436, 359] width 110 height 15
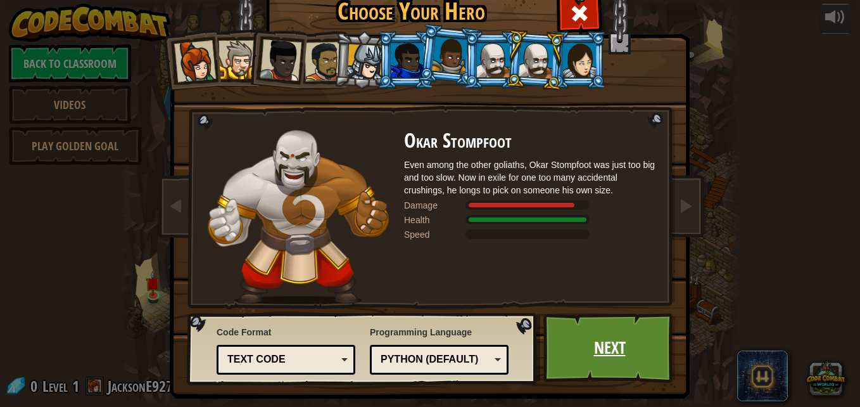
click at [582, 350] on link "Next" at bounding box center [609, 348] width 132 height 70
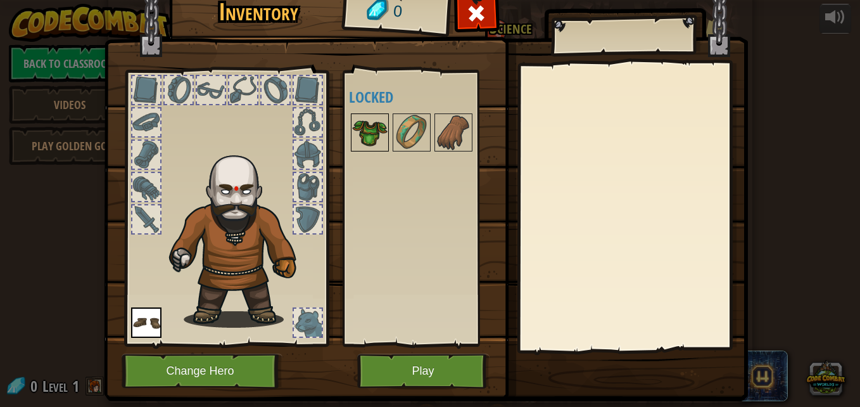
click at [370, 122] on img at bounding box center [369, 132] width 35 height 35
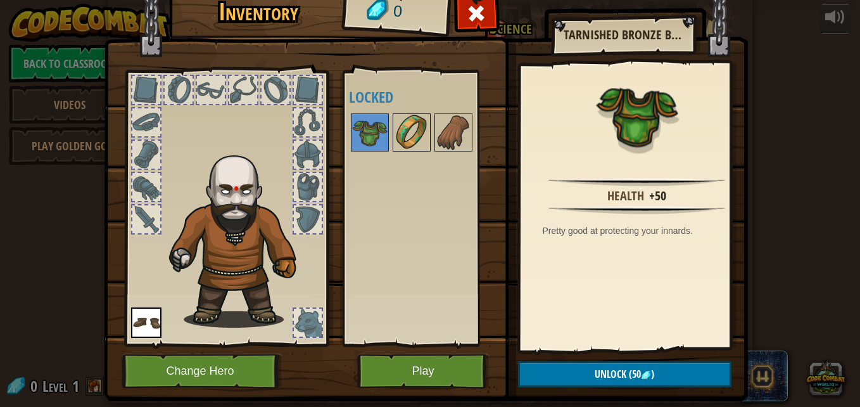
click at [421, 134] on img at bounding box center [411, 132] width 35 height 35
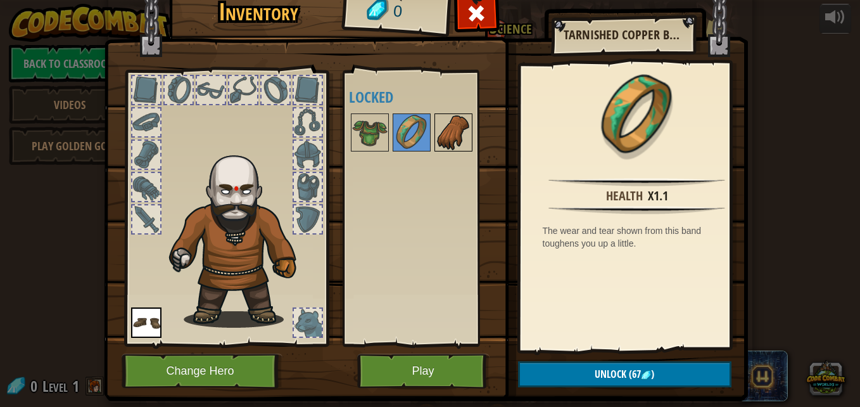
click at [443, 134] on img at bounding box center [453, 132] width 35 height 35
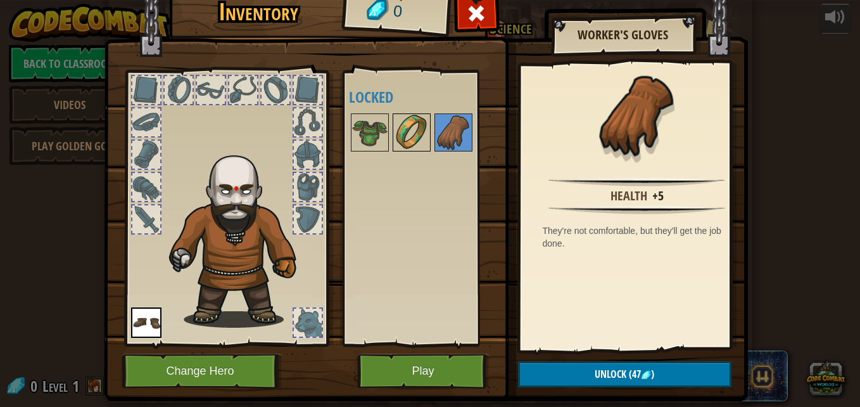
click at [420, 134] on img at bounding box center [411, 132] width 35 height 35
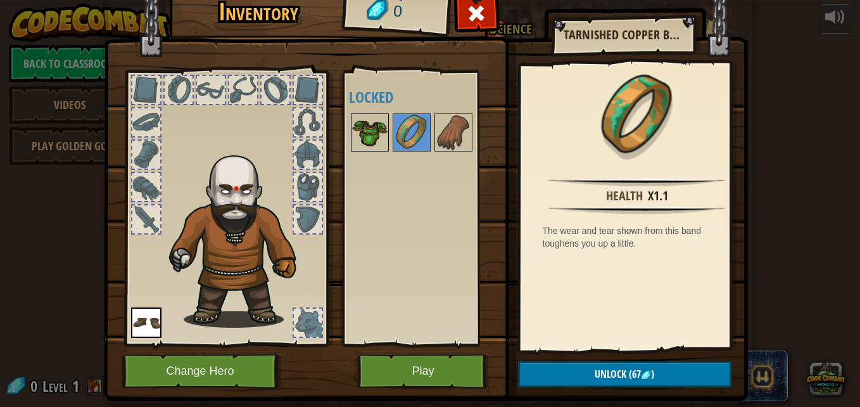
click at [376, 130] on img at bounding box center [369, 132] width 35 height 35
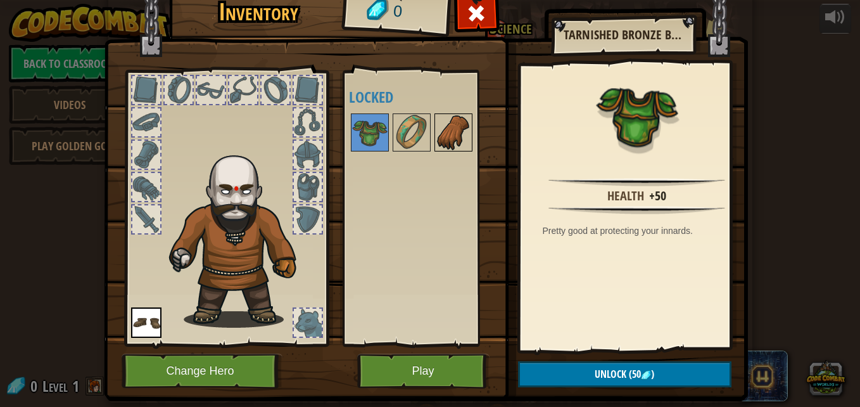
click at [457, 136] on img at bounding box center [453, 132] width 35 height 35
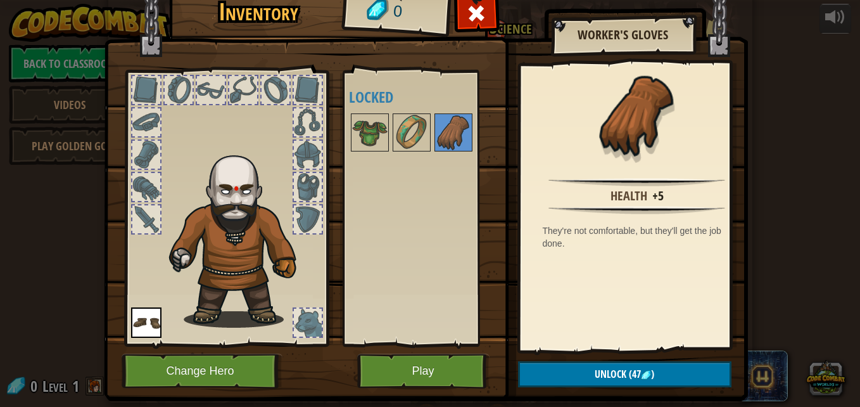
click at [115, 318] on img at bounding box center [426, 171] width 644 height 460
click at [153, 329] on img at bounding box center [146, 322] width 30 height 30
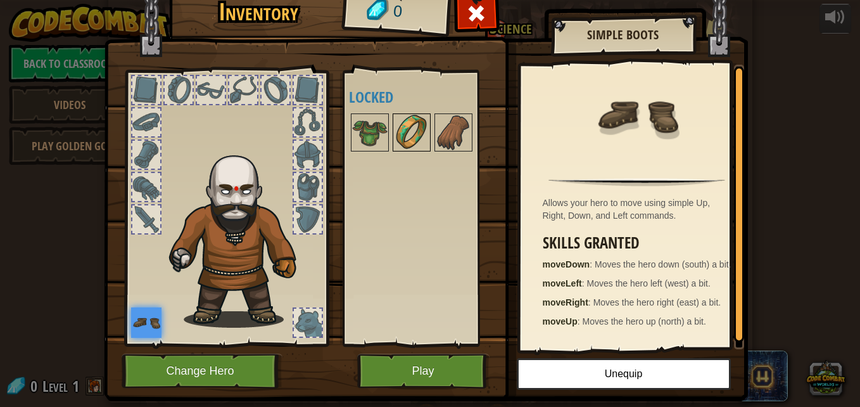
click at [399, 131] on img at bounding box center [411, 132] width 35 height 35
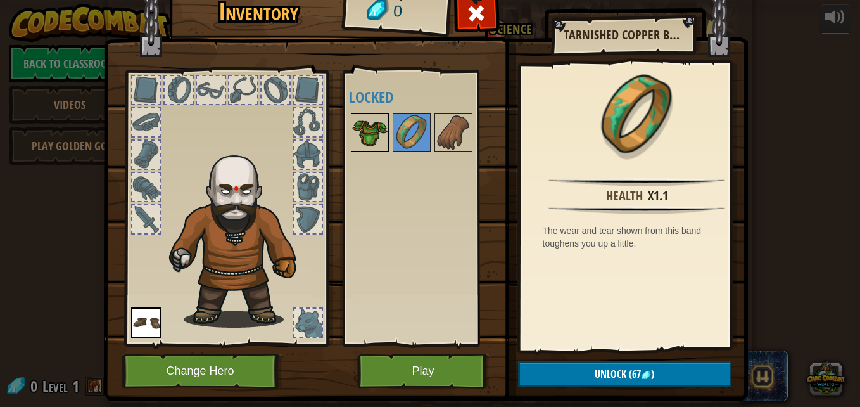
click at [370, 126] on img at bounding box center [369, 132] width 35 height 35
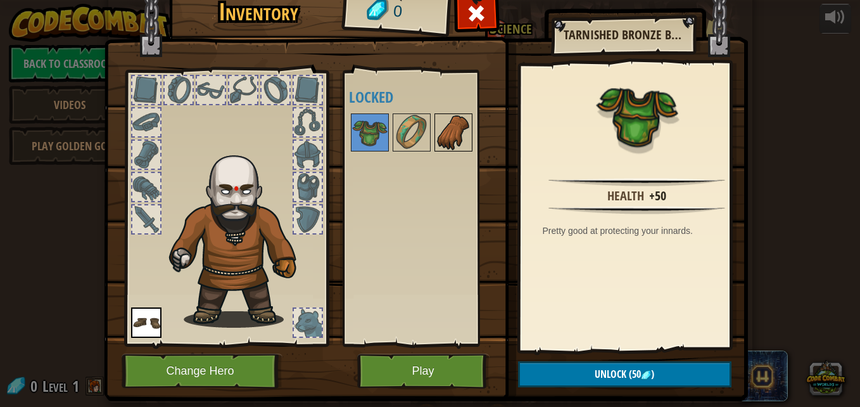
click at [434, 124] on div at bounding box center [453, 132] width 38 height 38
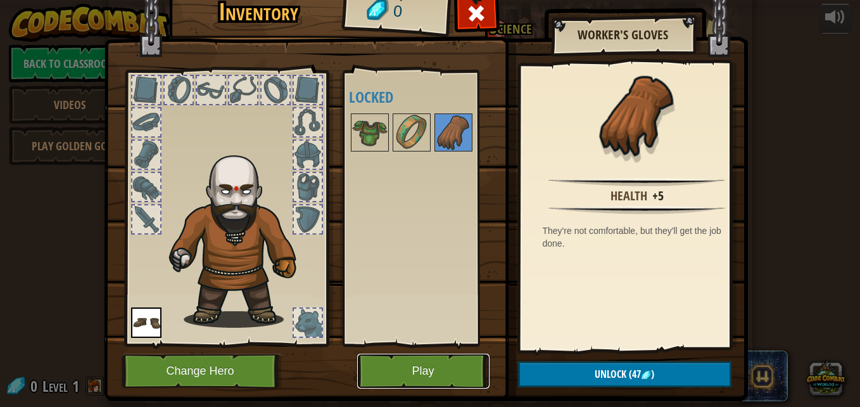
click at [392, 367] on button "Play" at bounding box center [423, 370] width 132 height 35
